Goal: Information Seeking & Learning: Check status

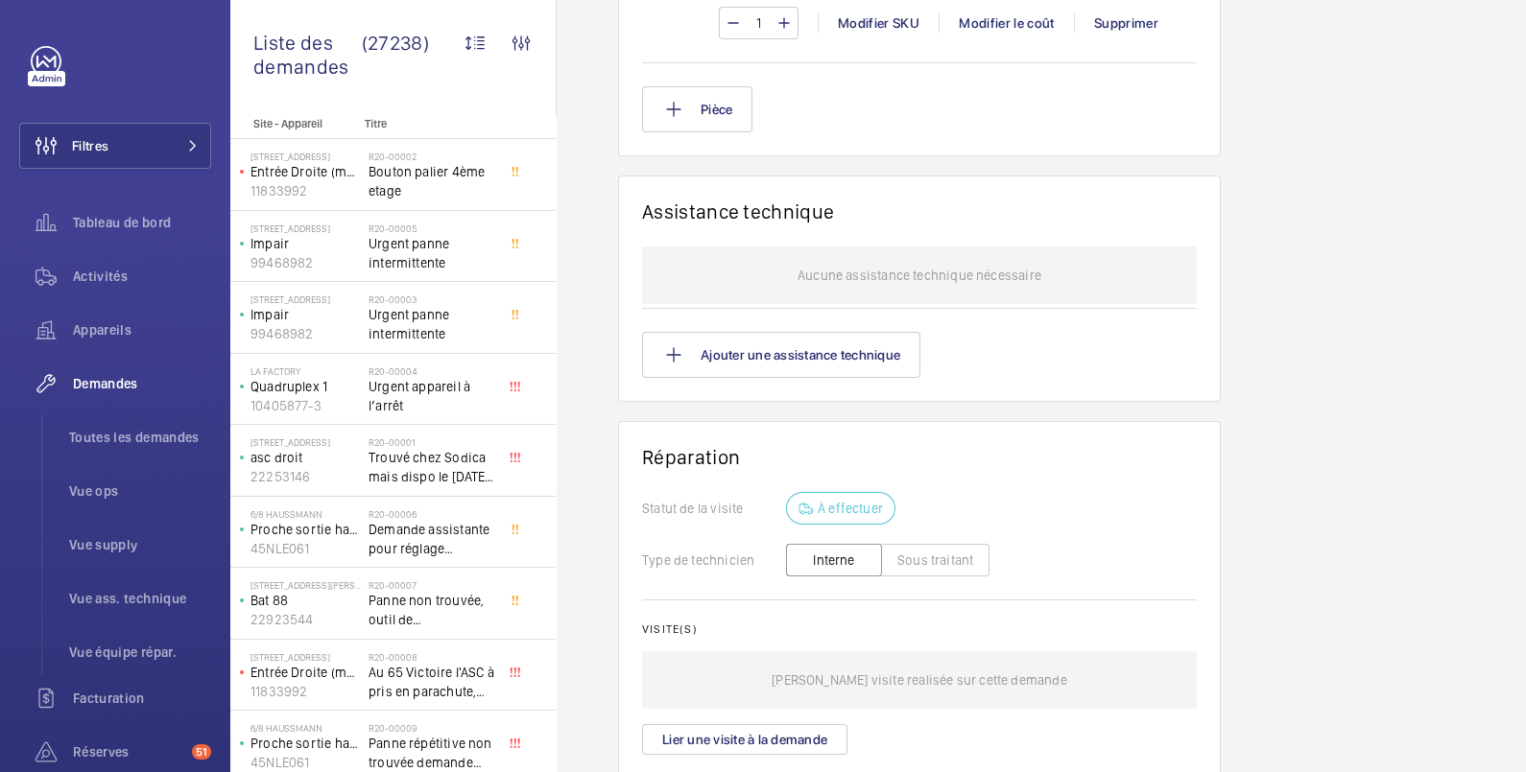
scroll to position [1791, 0]
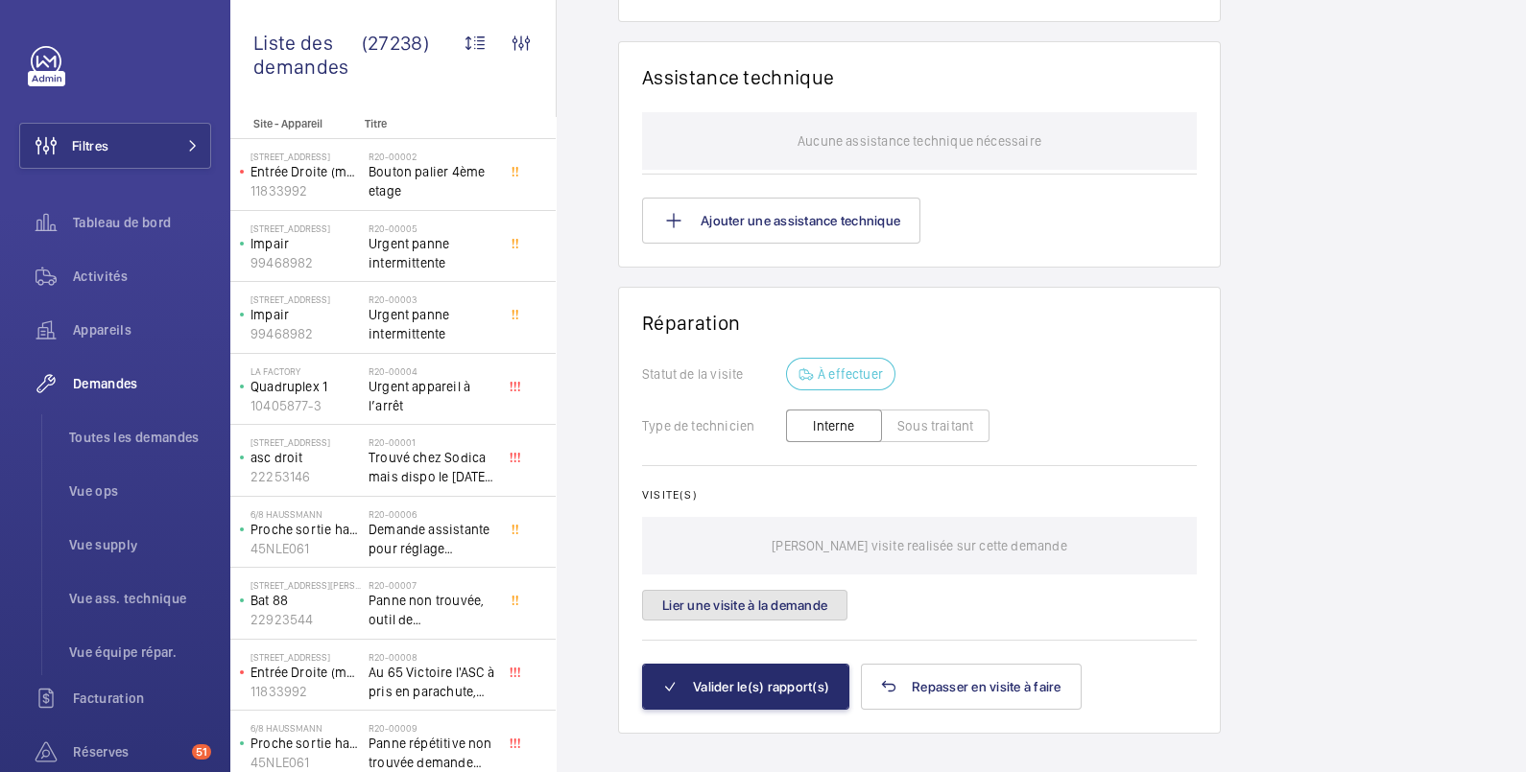
click at [813, 590] on button "Lier une visite à la demande" at bounding box center [744, 605] width 205 height 31
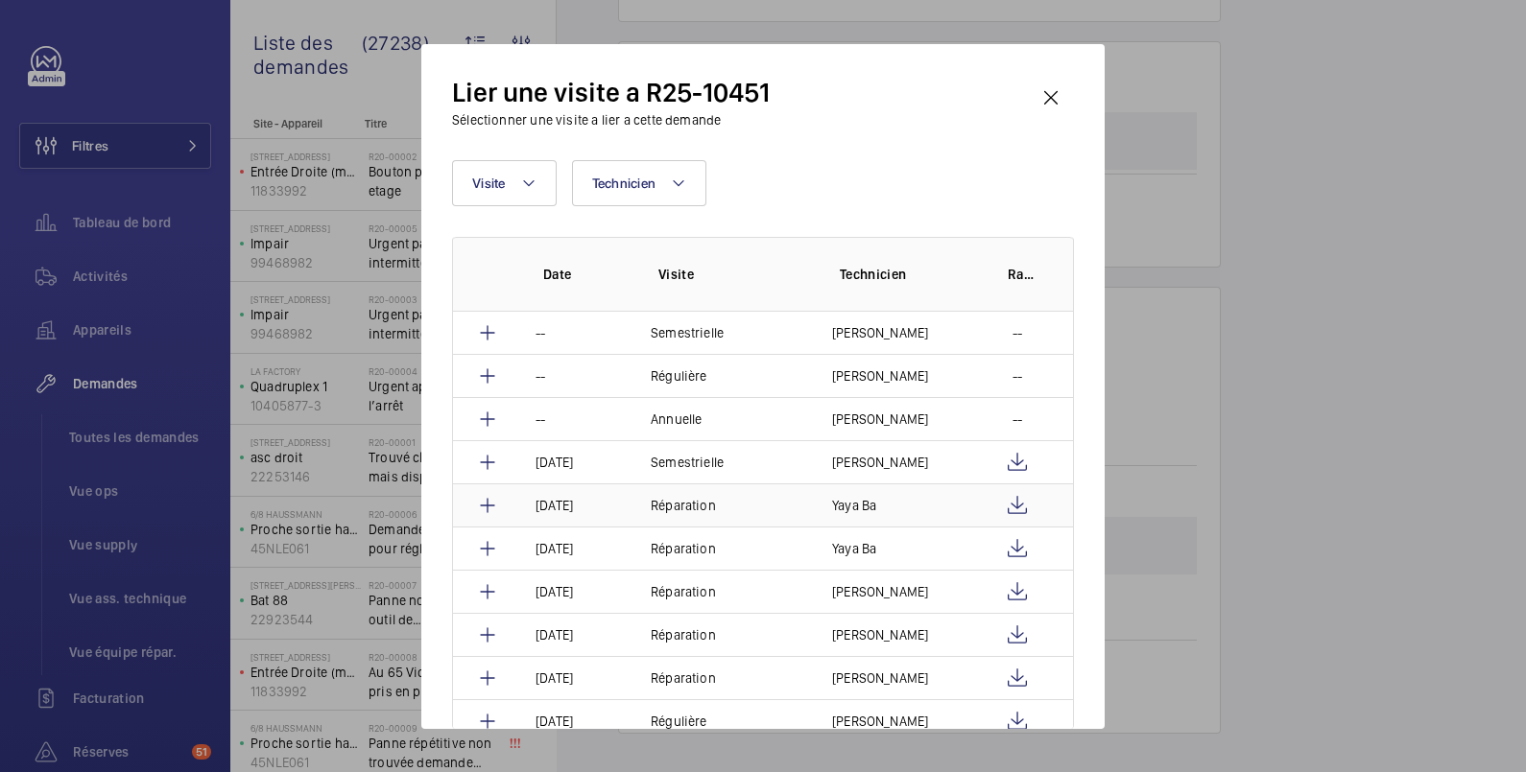
click at [552, 496] on p "[DATE]" at bounding box center [553, 505] width 37 height 19
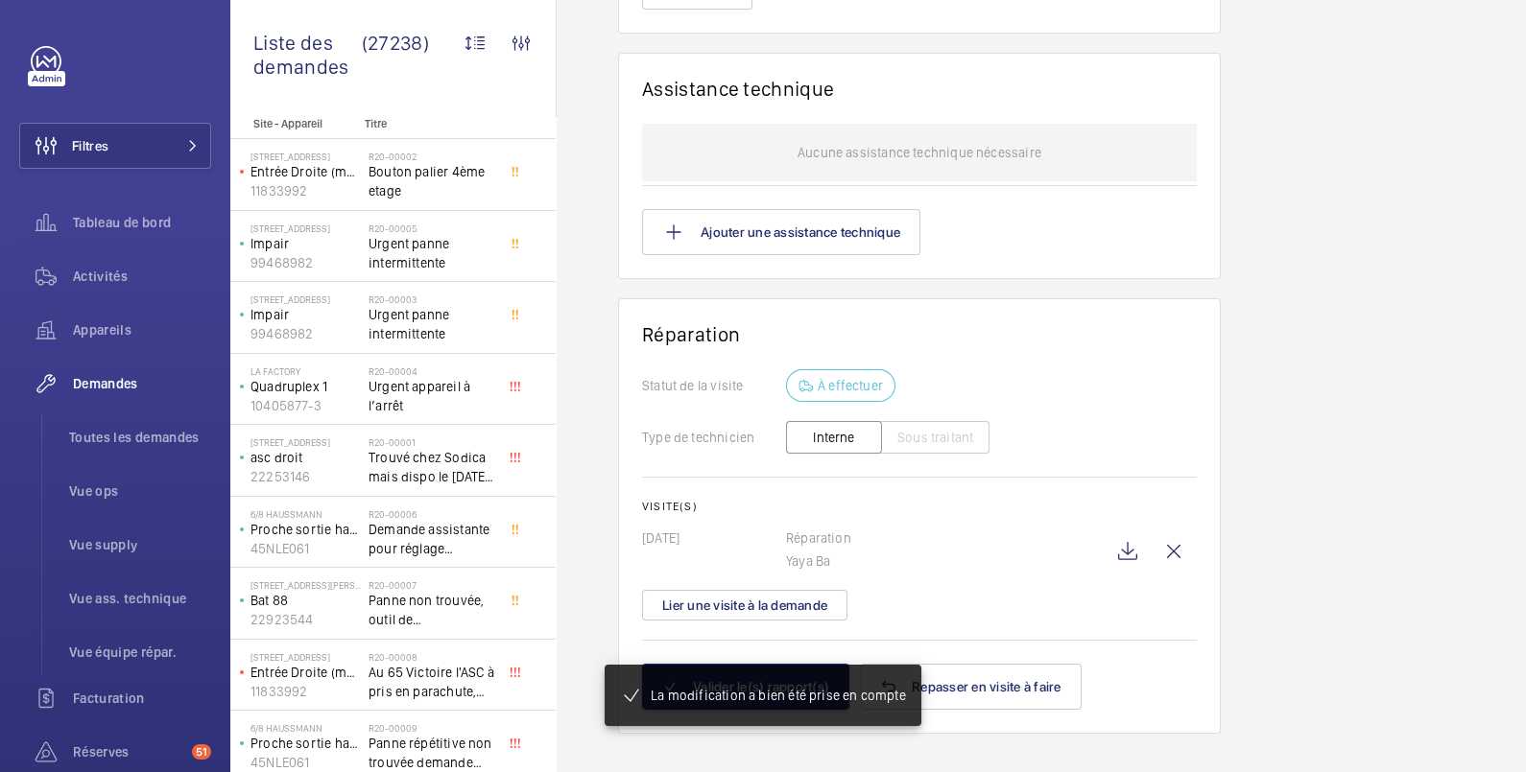
scroll to position [1779, 0]
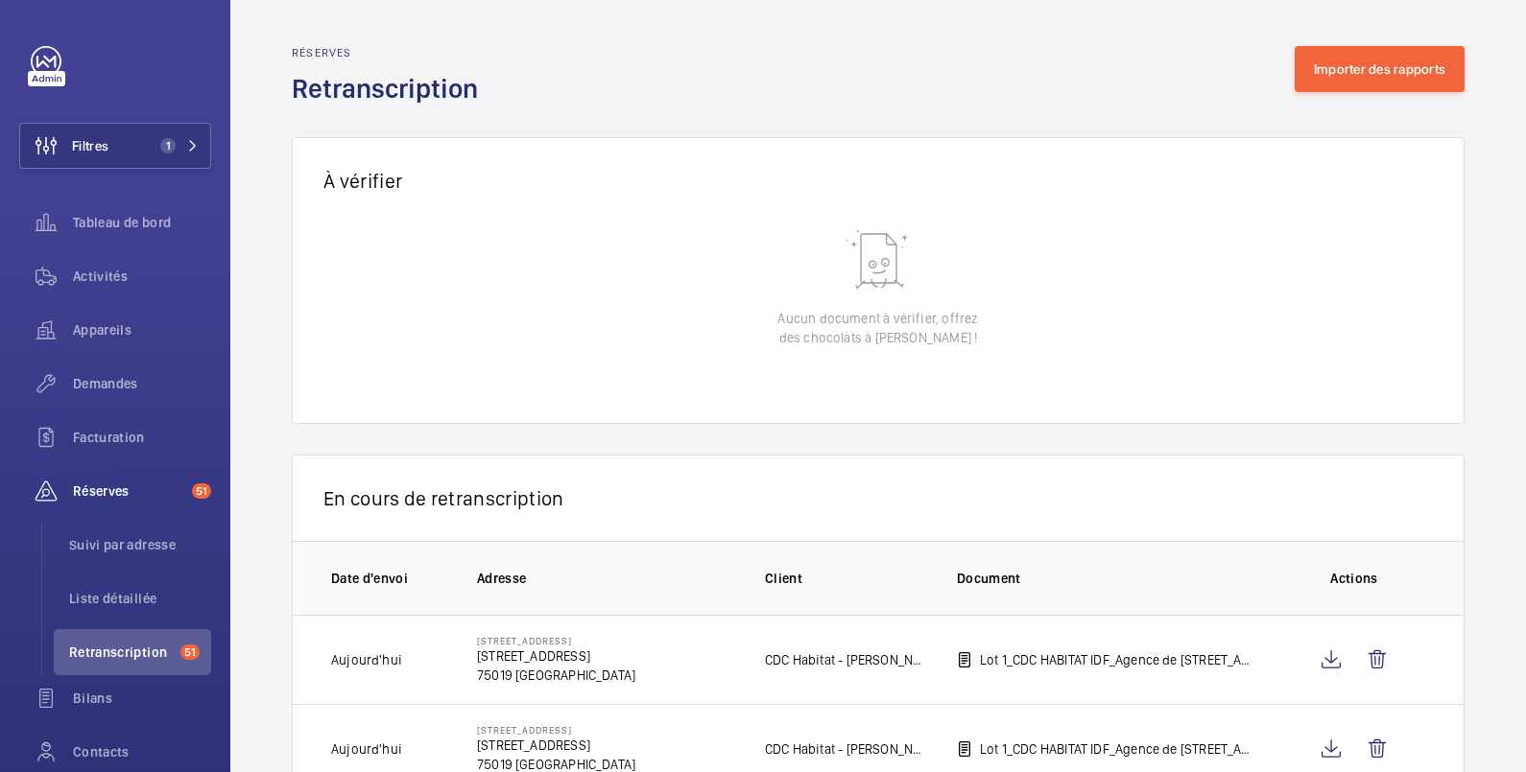
scroll to position [154, 0]
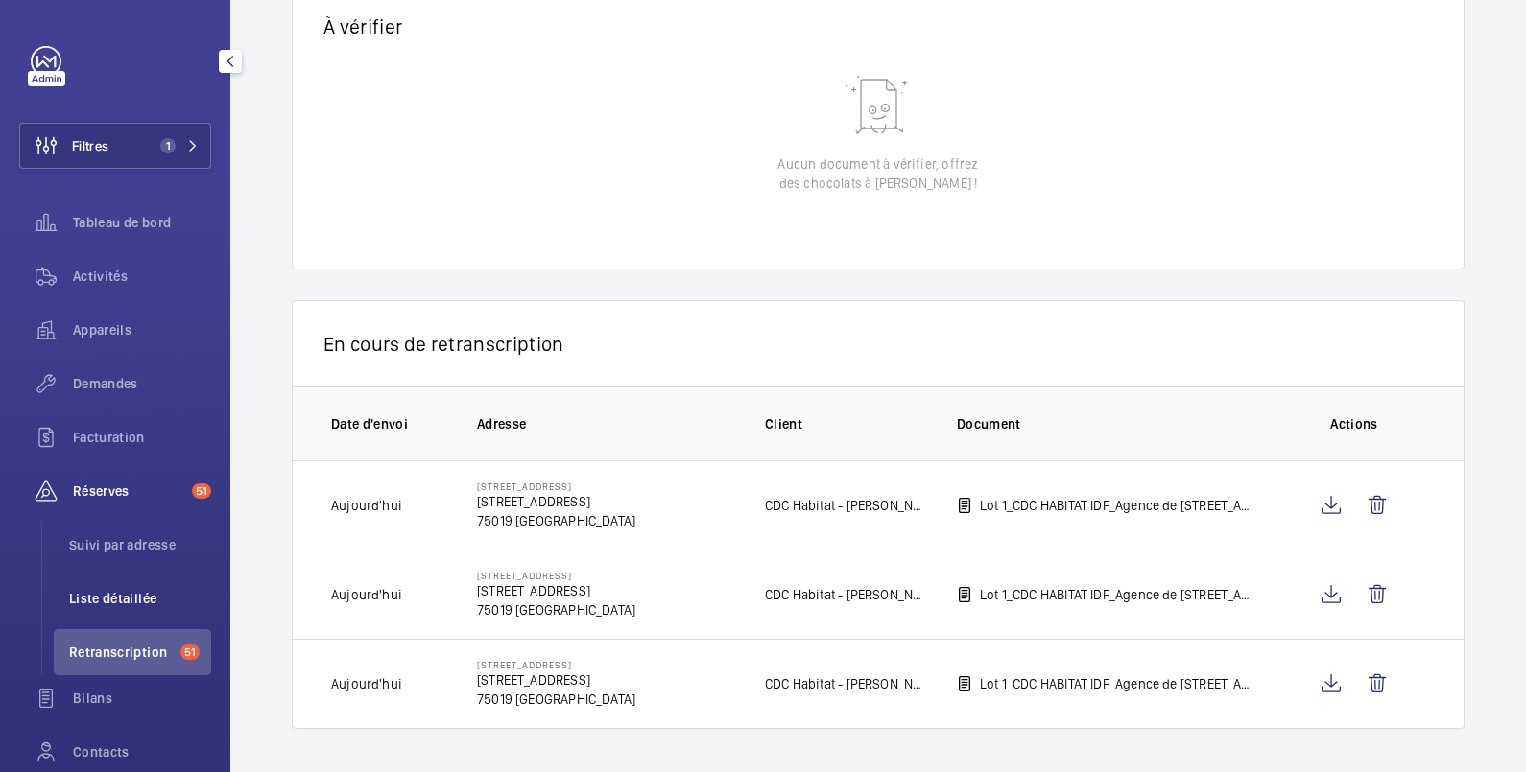
click at [127, 595] on span "Liste détaillée" at bounding box center [140, 598] width 142 height 19
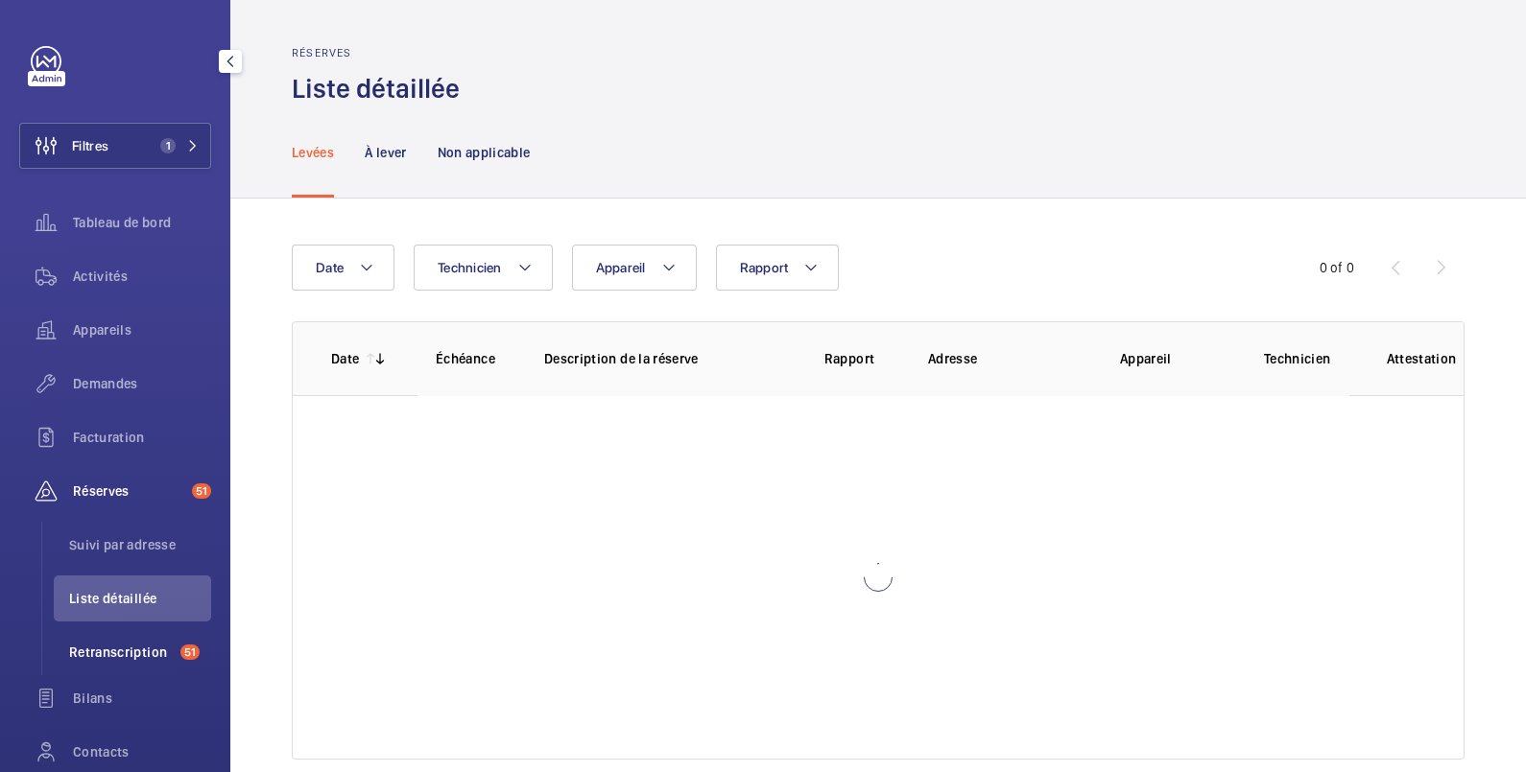
click at [123, 653] on span "Retranscription" at bounding box center [121, 652] width 104 height 19
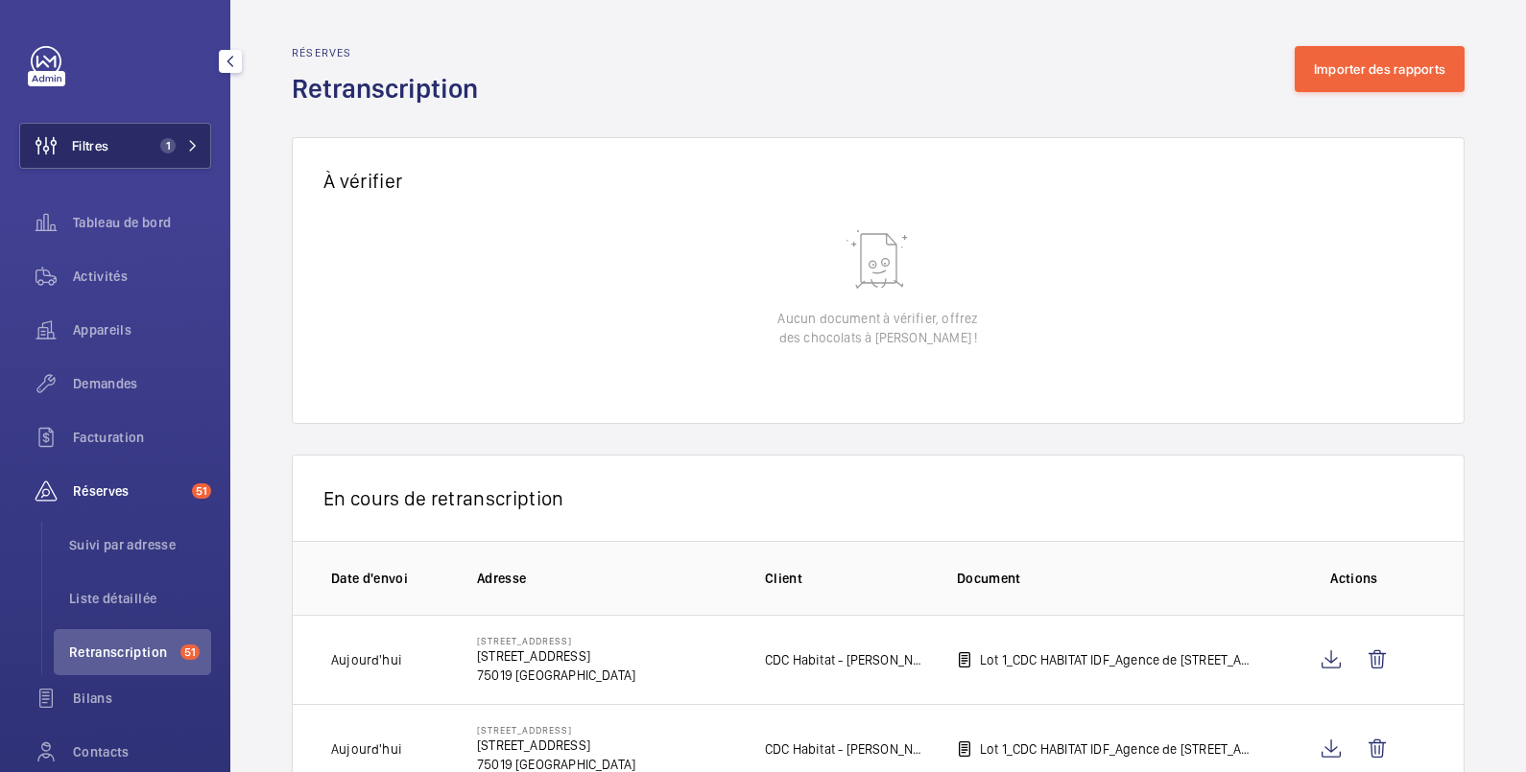
click at [137, 154] on button "Filtres 1" at bounding box center [115, 146] width 192 height 46
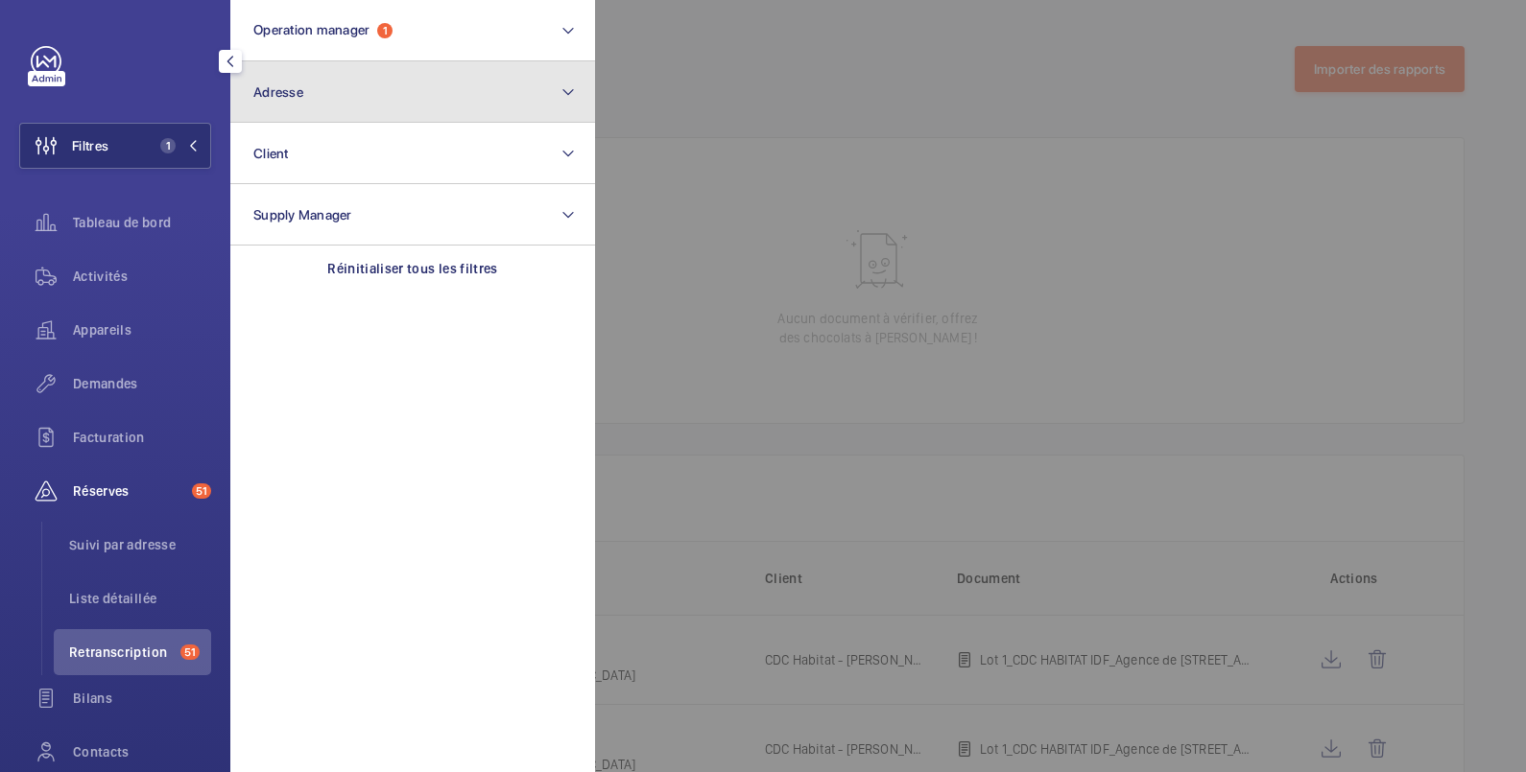
click at [317, 86] on button "Adresse" at bounding box center [412, 91] width 365 height 61
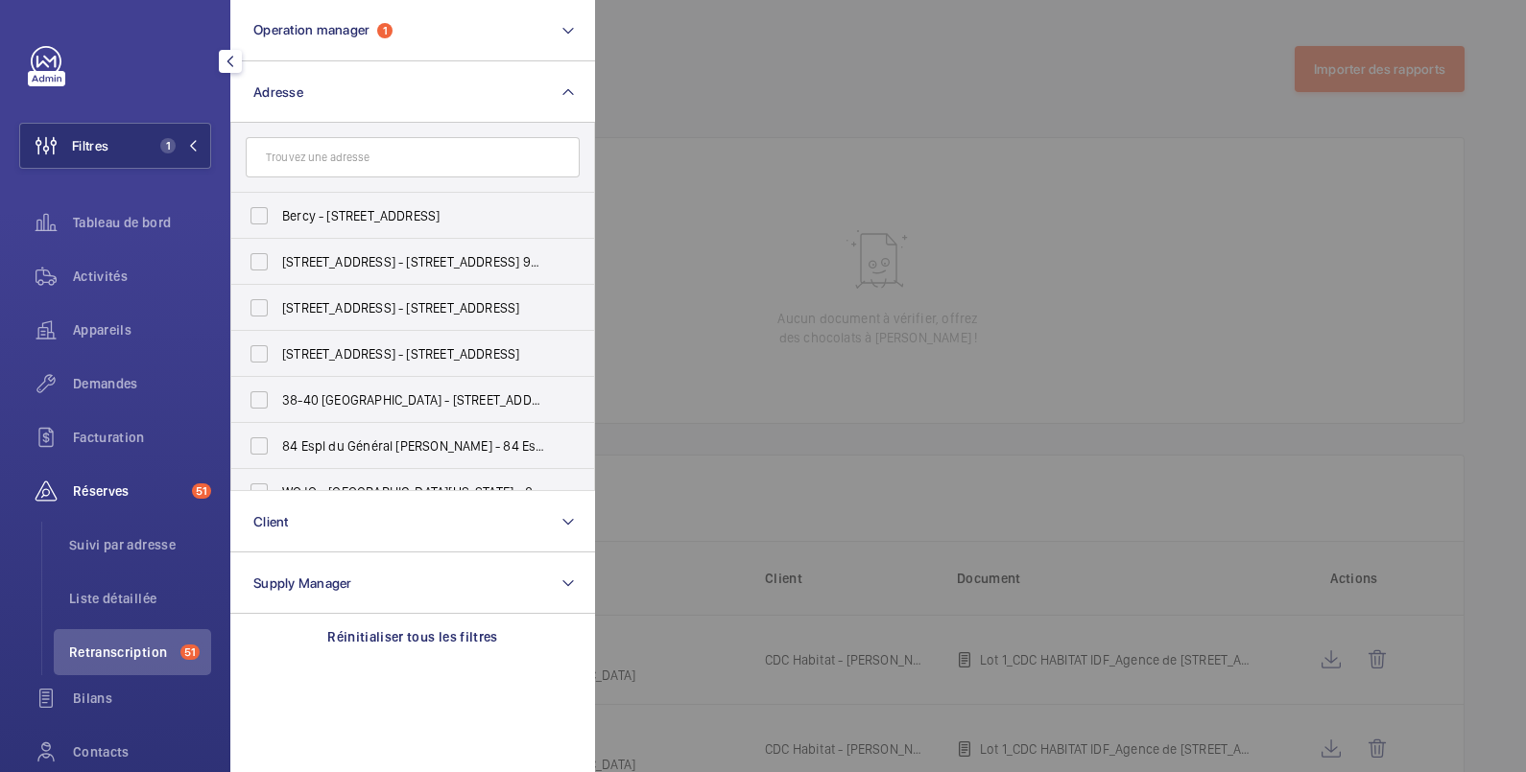
click at [318, 154] on input "text" at bounding box center [413, 157] width 334 height 40
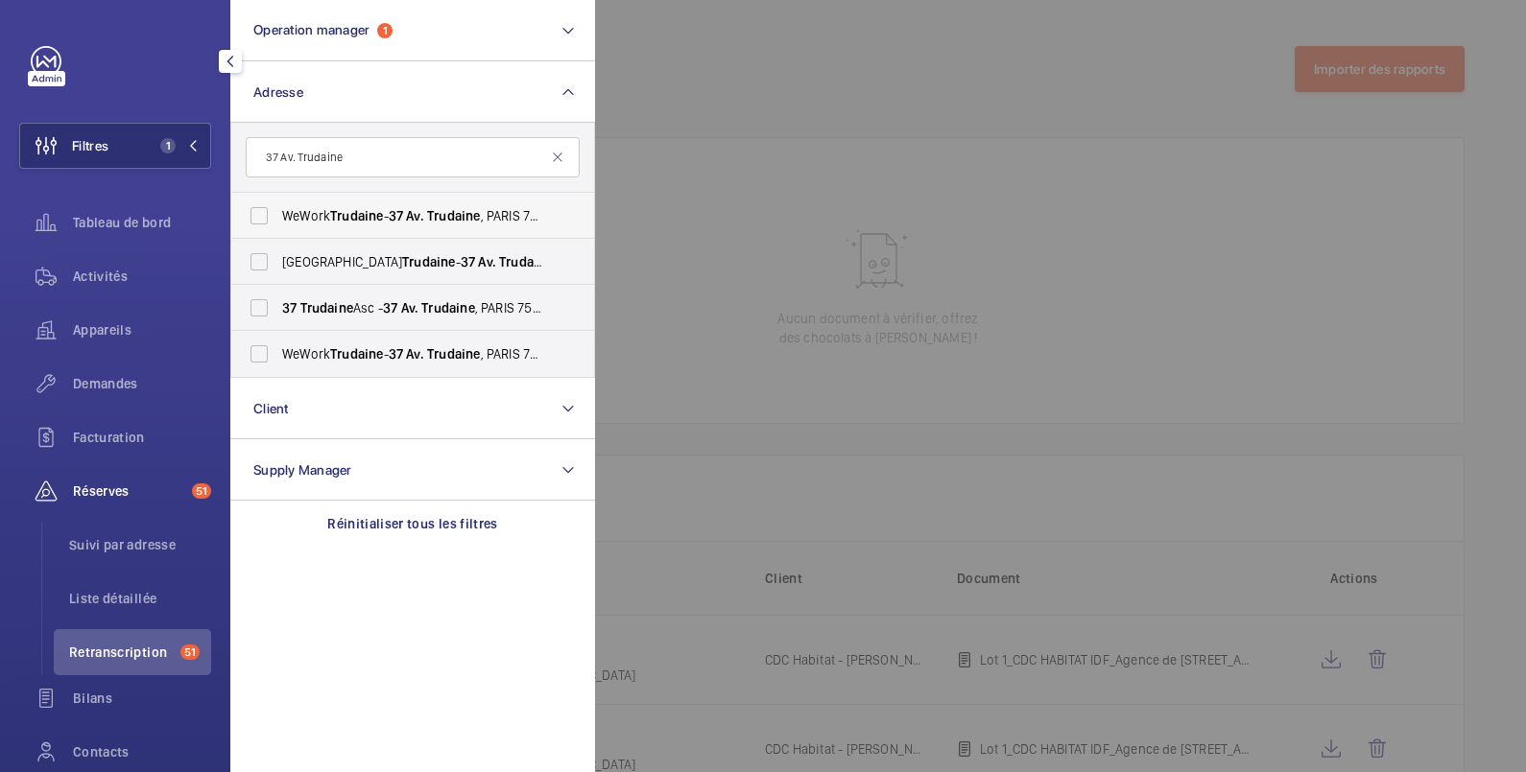
type input "37 Av. Trudaine"
click at [326, 214] on span "WeWork Trudaine - 37 Av. Trudaine , [GEOGRAPHIC_DATA]" at bounding box center [414, 215] width 264 height 19
click at [278, 214] on input "WeWork Trudaine - 37 Av. Trudaine , [GEOGRAPHIC_DATA]" at bounding box center [259, 216] width 38 height 38
checkbox input "true"
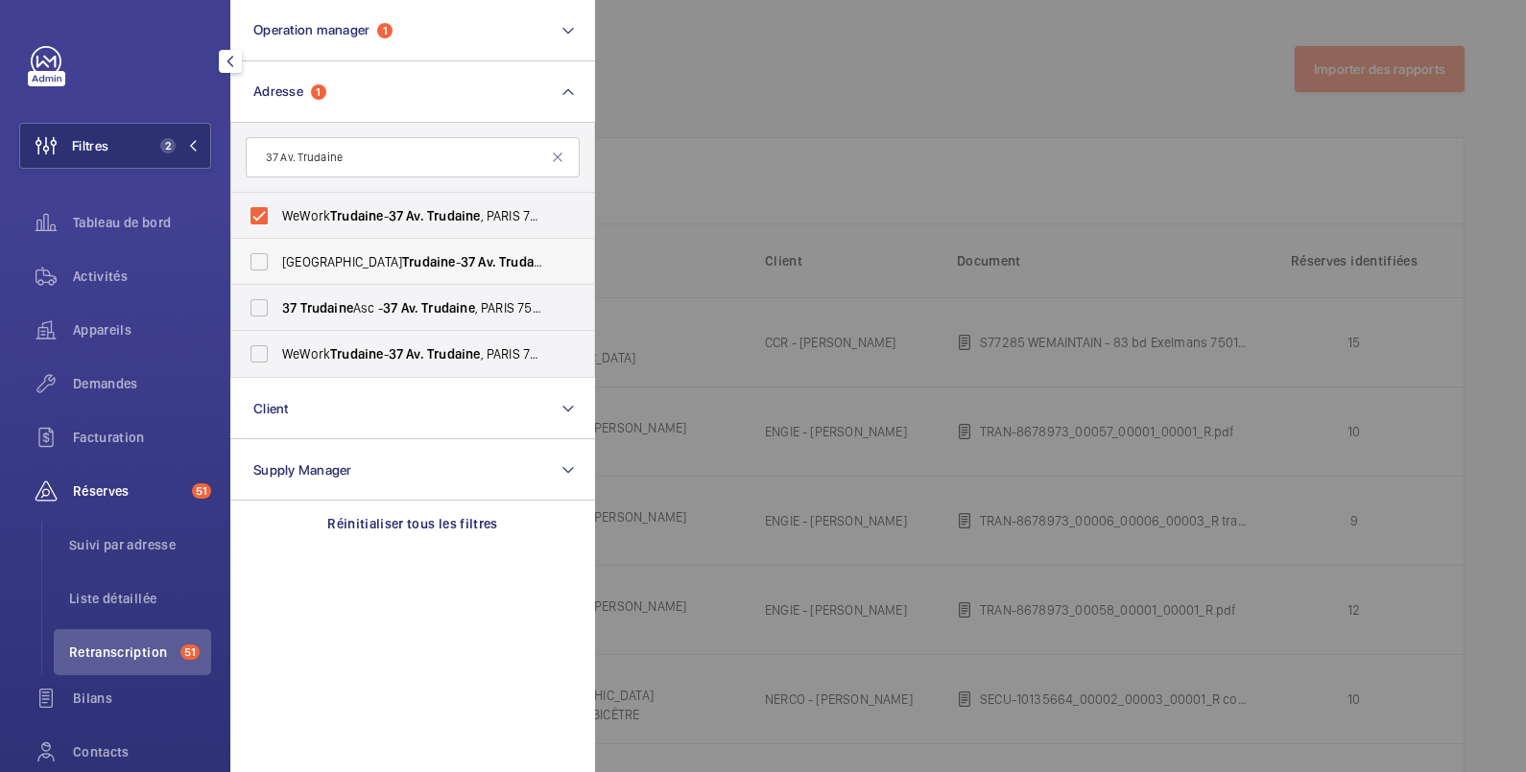
click at [326, 255] on span "WeWork Avenue Trudaine - 37 Av. Trudaine , [GEOGRAPHIC_DATA]" at bounding box center [414, 261] width 264 height 19
click at [278, 255] on input "WeWork Avenue Trudaine - 37 Av. Trudaine , [GEOGRAPHIC_DATA]" at bounding box center [259, 262] width 38 height 38
checkbox input "true"
click at [326, 307] on span "Trudaine" at bounding box center [326, 307] width 53 height 15
click at [278, 307] on input "37 Trudaine Asc - 37 Av. Trudaine , [GEOGRAPHIC_DATA]" at bounding box center [259, 308] width 38 height 38
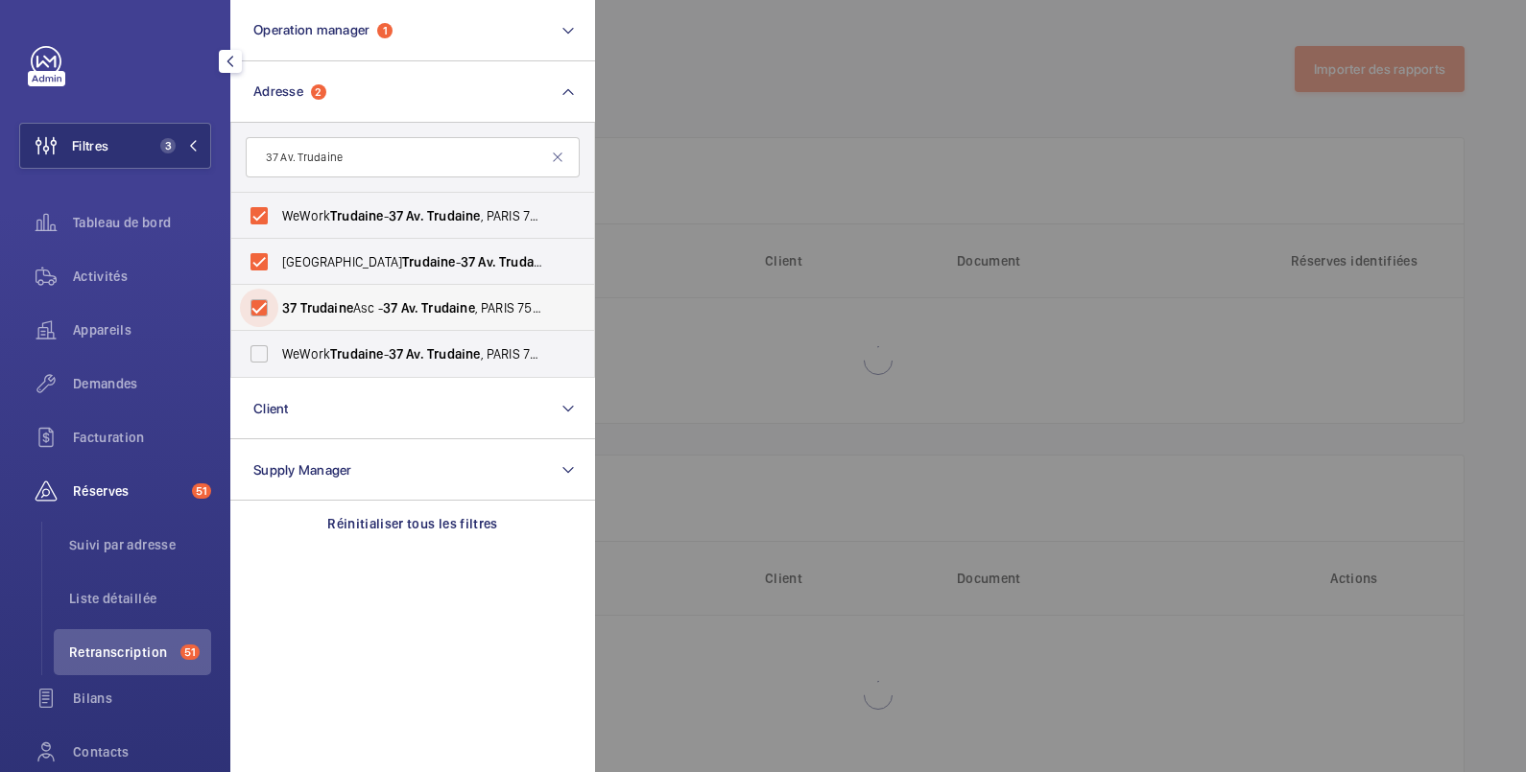
checkbox input "true"
click at [326, 348] on span "WeWork Trudaine - 37 Av. Trudaine , [GEOGRAPHIC_DATA]" at bounding box center [414, 354] width 264 height 19
click at [278, 348] on input "WeWork Trudaine - 37 Av. Trudaine , [GEOGRAPHIC_DATA]" at bounding box center [259, 354] width 38 height 38
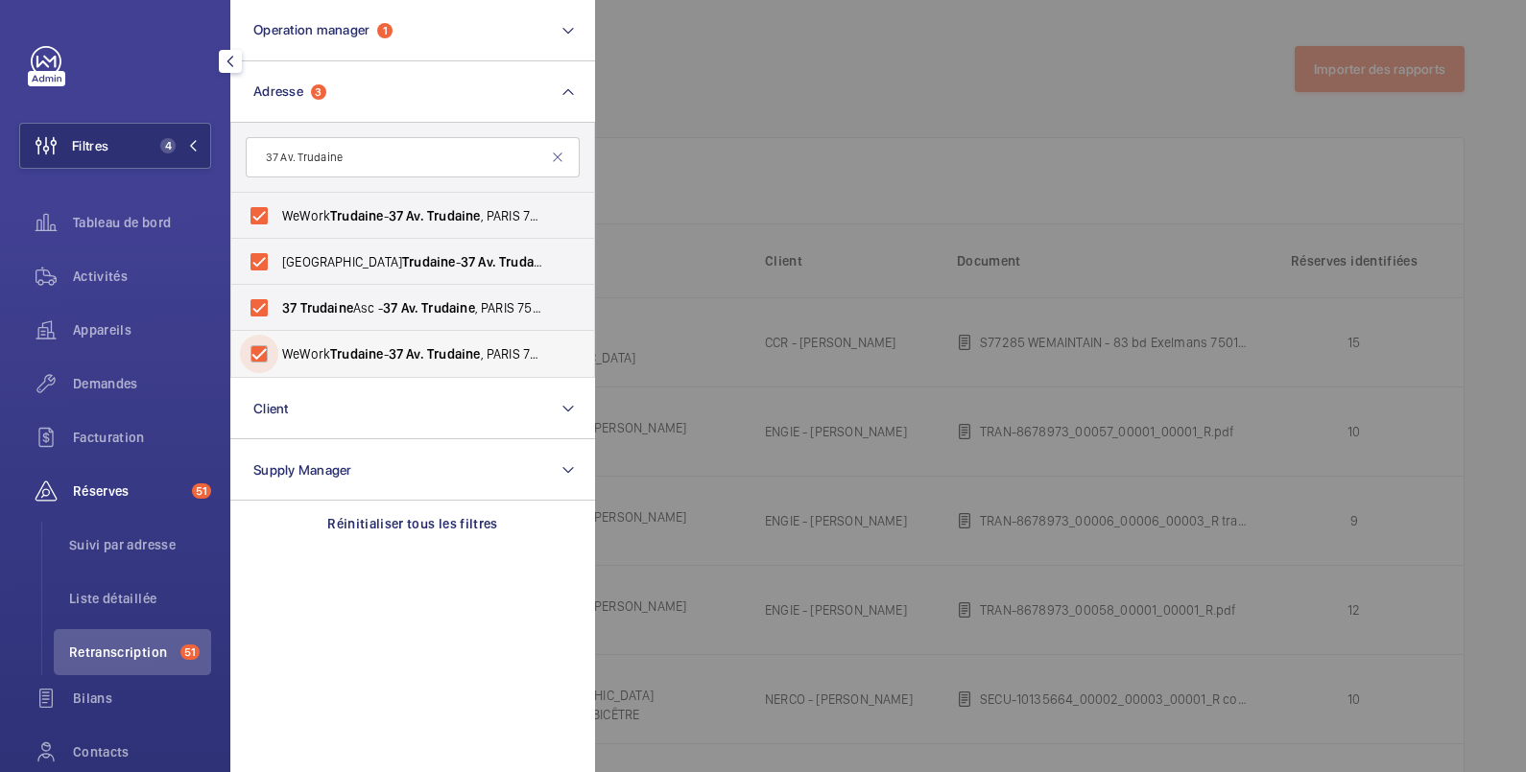
checkbox input "true"
click at [806, 29] on div at bounding box center [1358, 386] width 1526 height 772
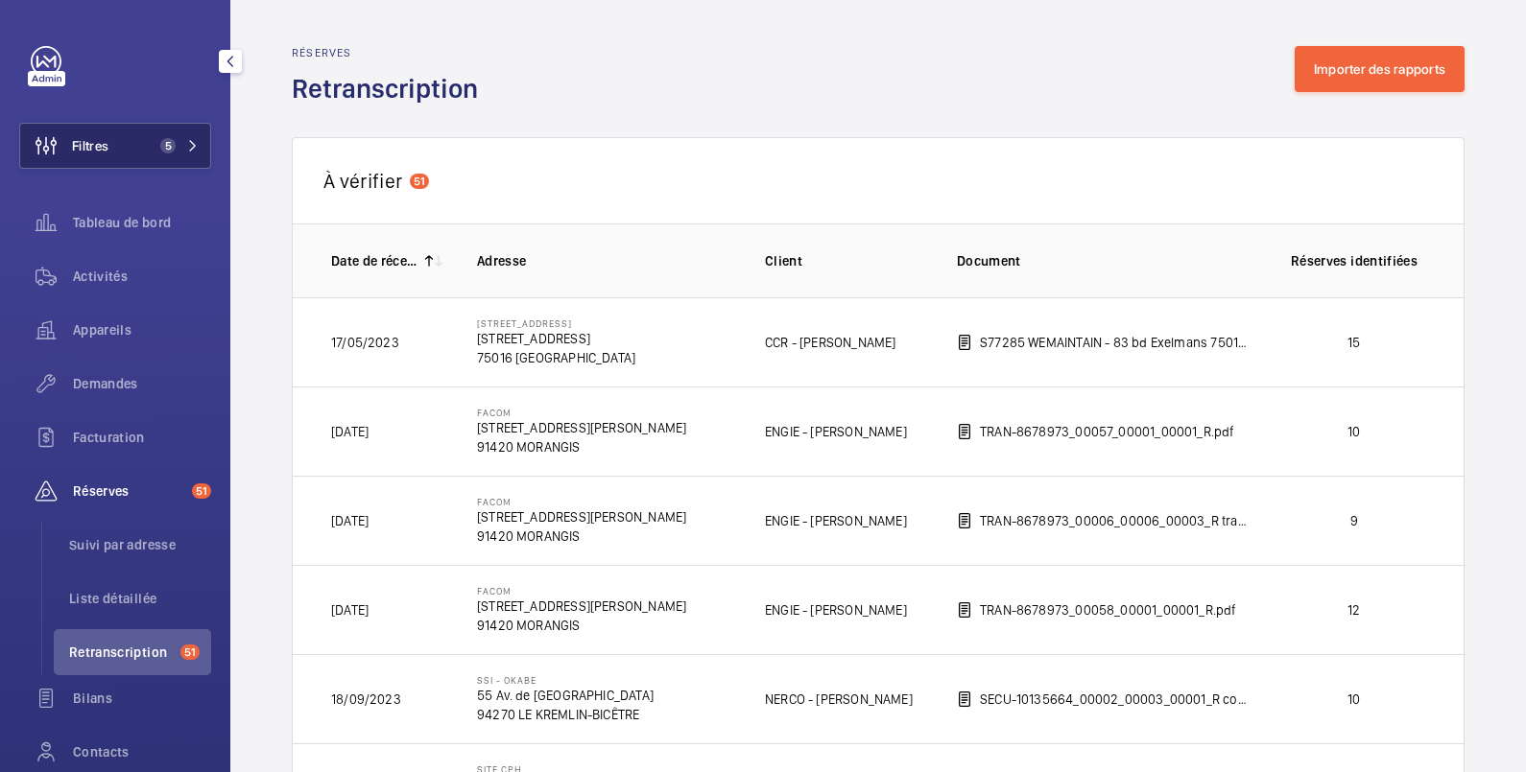
click at [83, 153] on span "Filtres" at bounding box center [90, 145] width 36 height 19
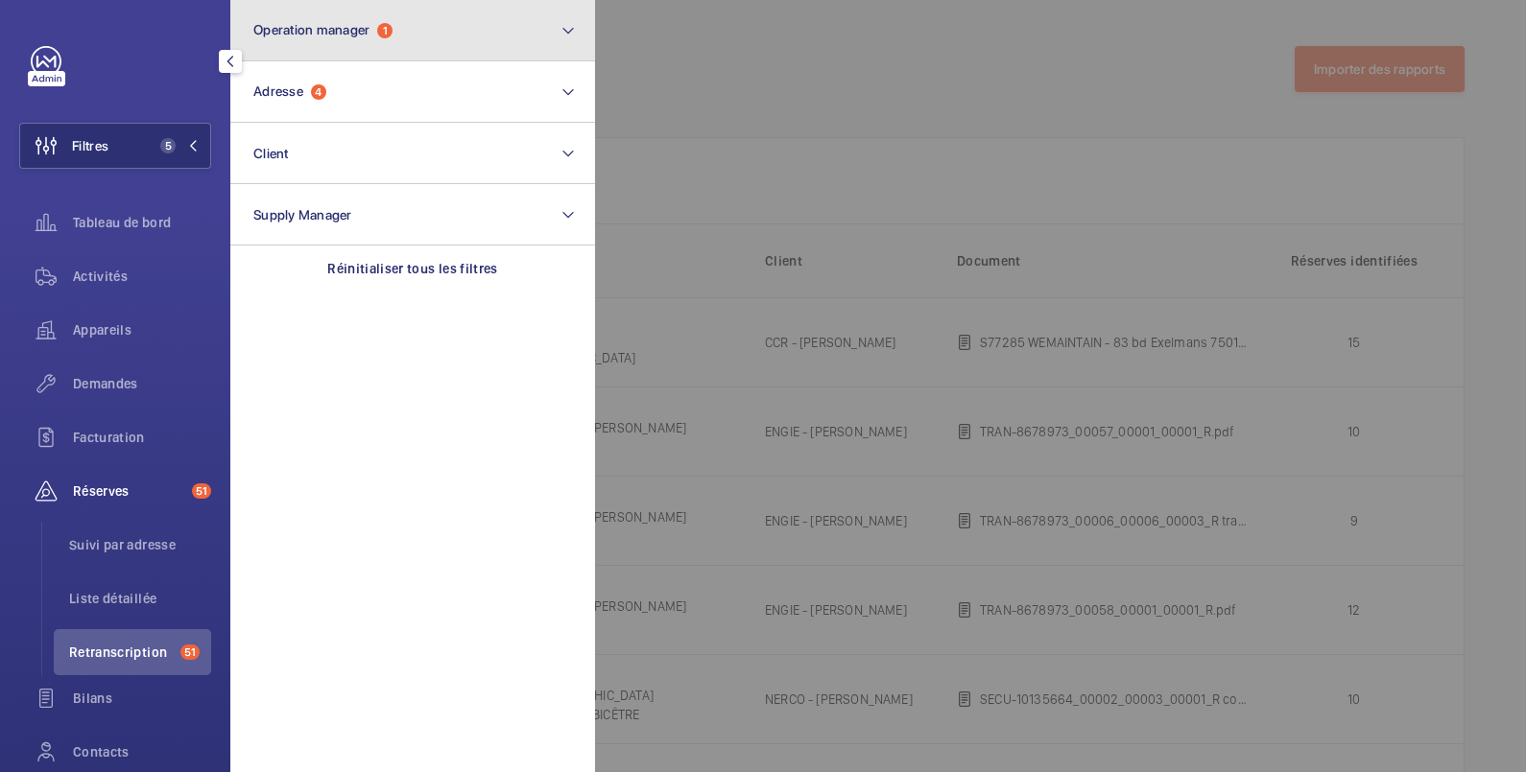
click at [418, 38] on button "Operation manager 1" at bounding box center [412, 30] width 365 height 61
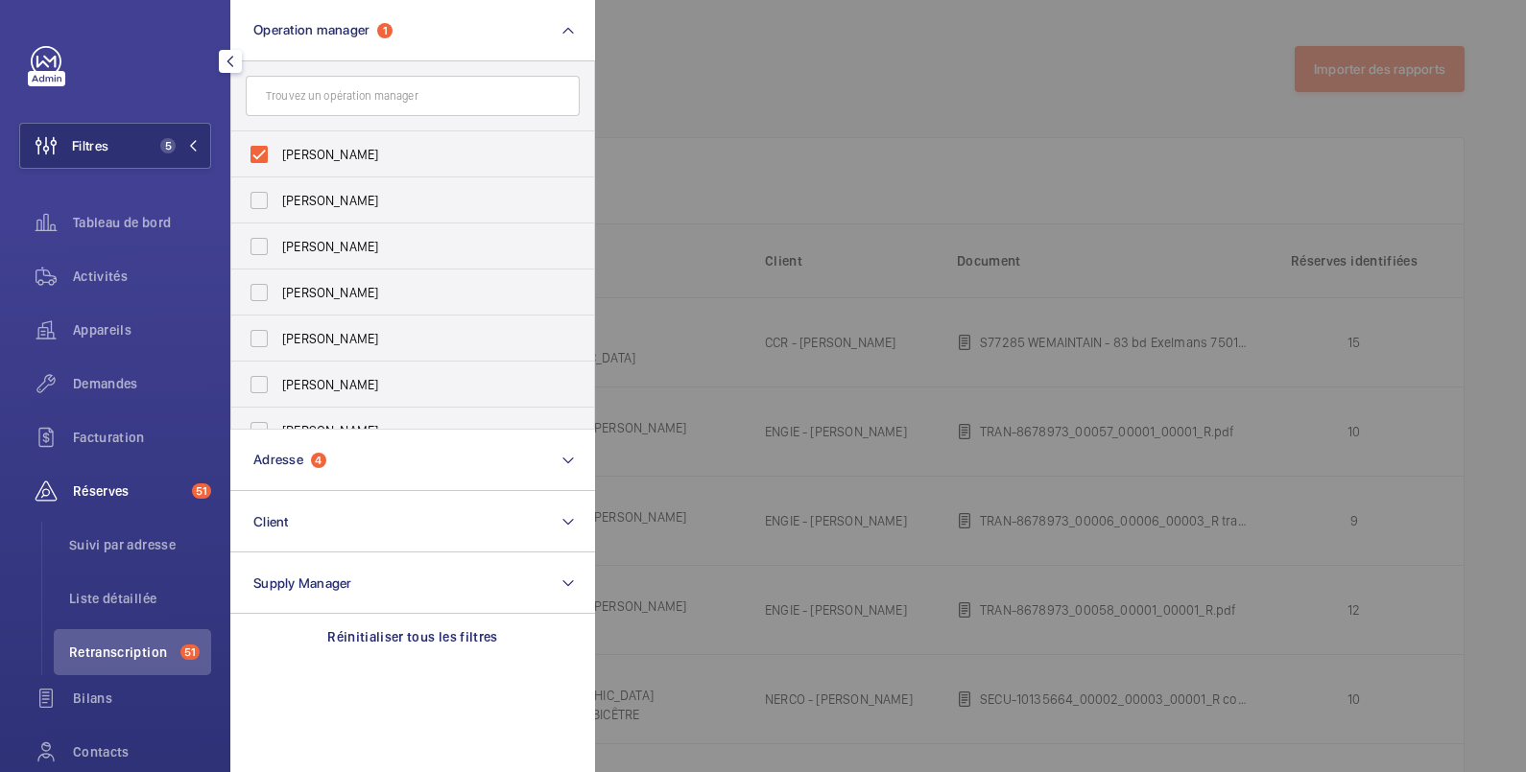
drag, startPoint x: 344, startPoint y: 150, endPoint x: 445, endPoint y: 113, distance: 108.1
click at [345, 150] on span "[PERSON_NAME]" at bounding box center [414, 154] width 264 height 19
click at [278, 150] on input "[PERSON_NAME]" at bounding box center [259, 154] width 38 height 38
checkbox input "false"
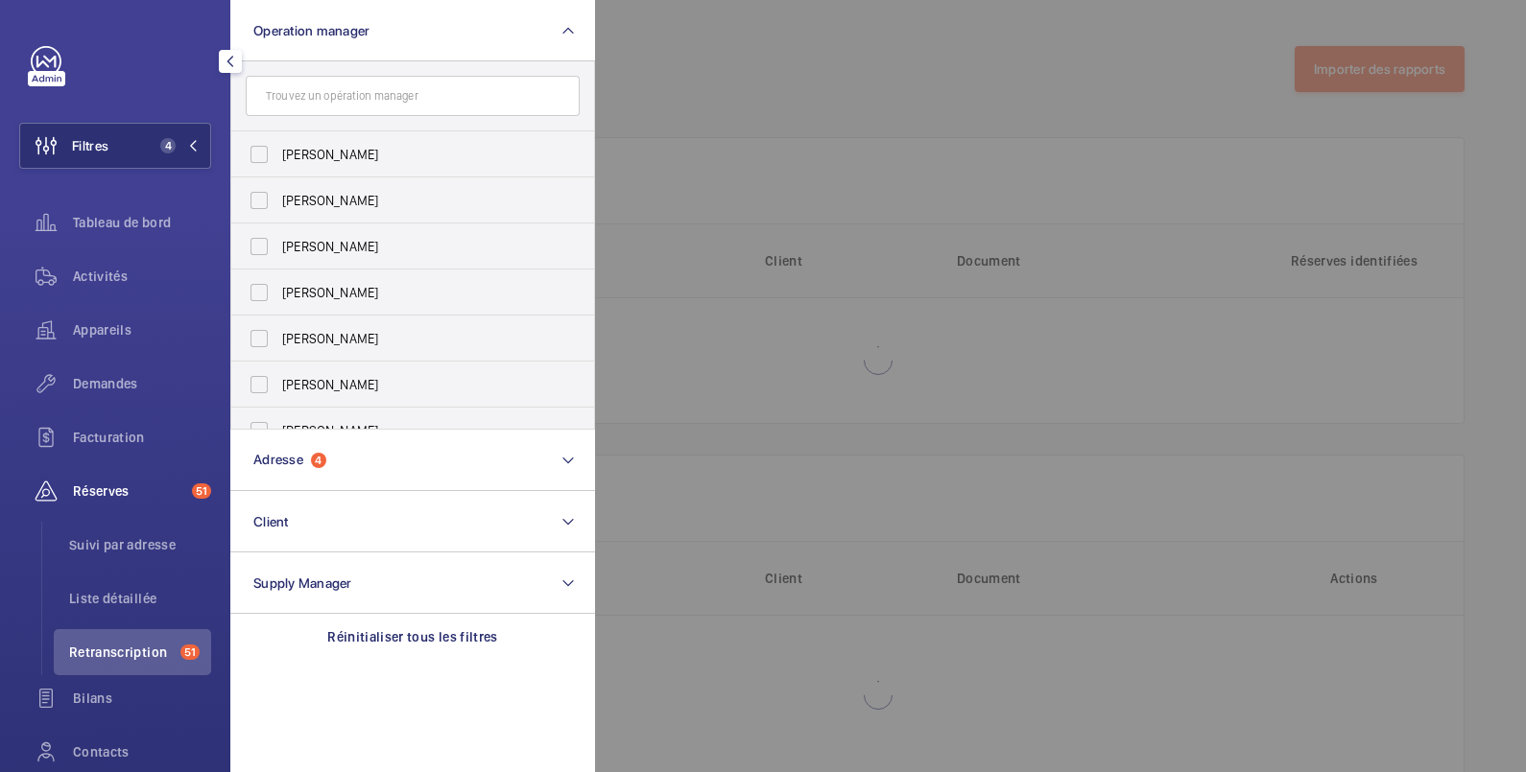
click at [715, 69] on div at bounding box center [1358, 386] width 1526 height 772
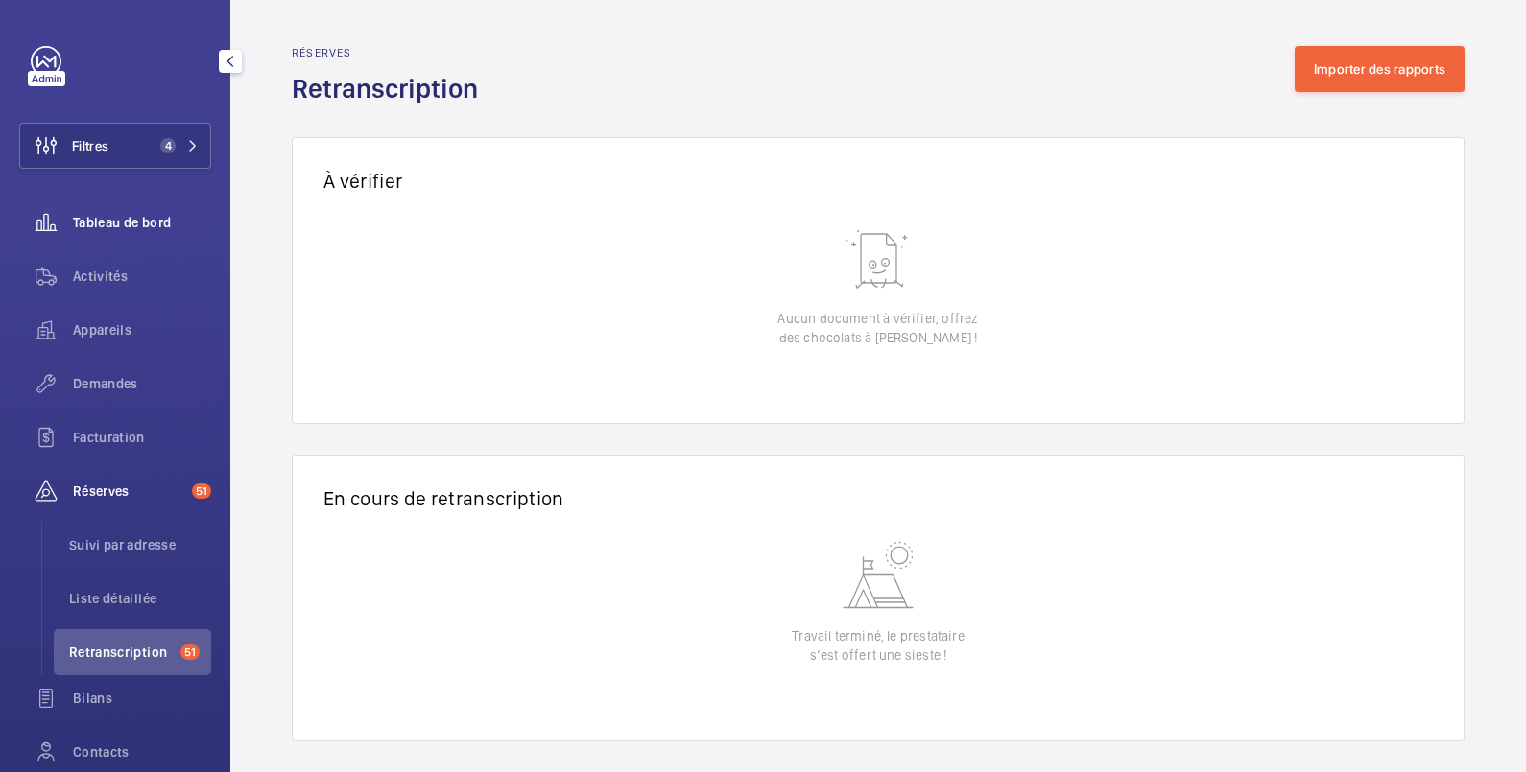
click at [131, 216] on span "Tableau de bord" at bounding box center [142, 222] width 138 height 19
